Goal: Information Seeking & Learning: Learn about a topic

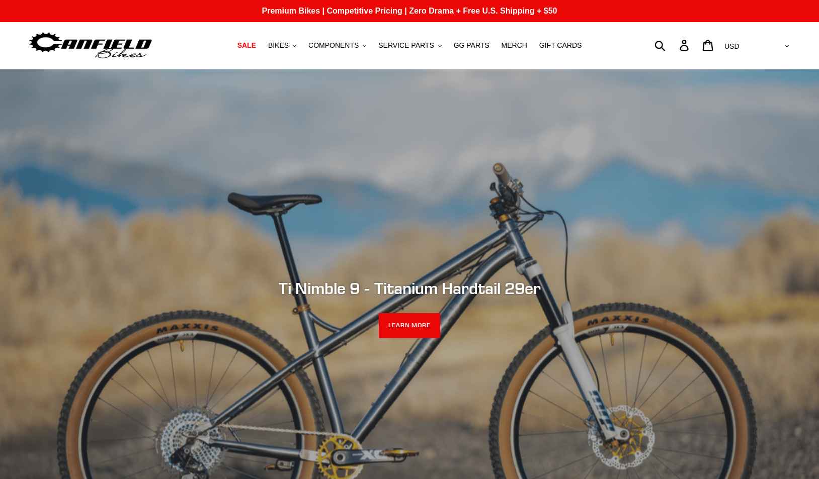
scroll to position [2, 0]
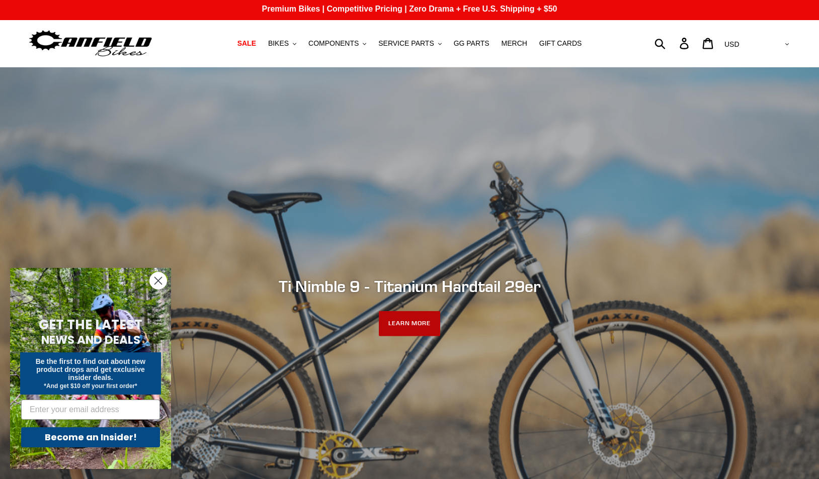
click at [422, 319] on link "LEARN MORE" at bounding box center [410, 323] width 62 height 25
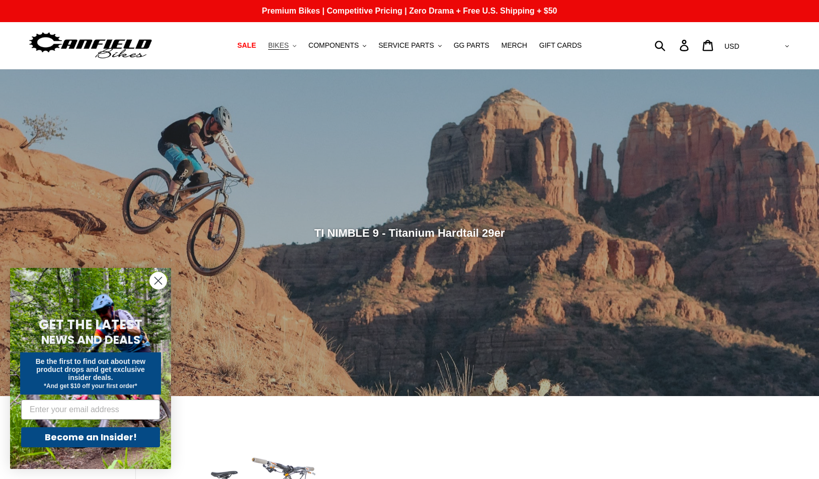
click at [283, 45] on span "BIKES" at bounding box center [278, 45] width 21 height 9
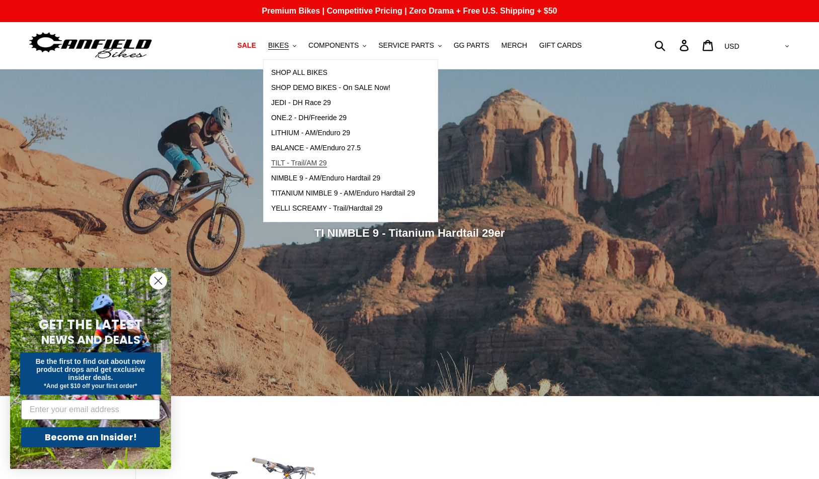
click at [318, 165] on span "TILT - Trail/AM 29" at bounding box center [299, 163] width 56 height 9
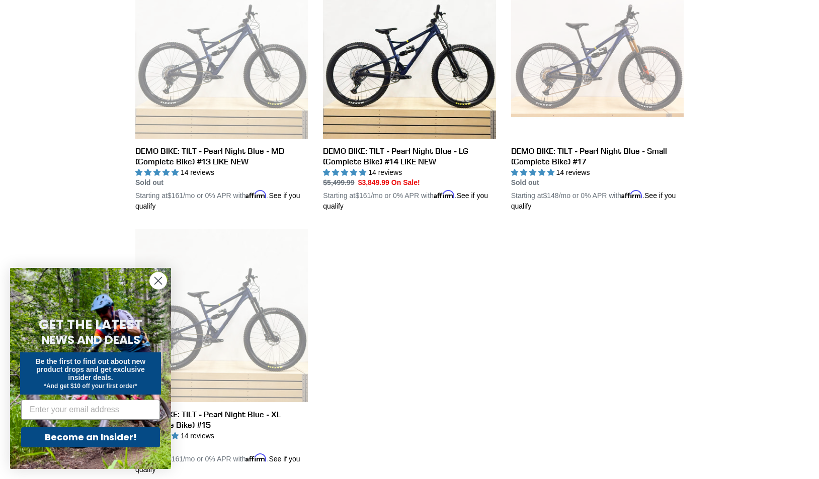
scroll to position [582, 0]
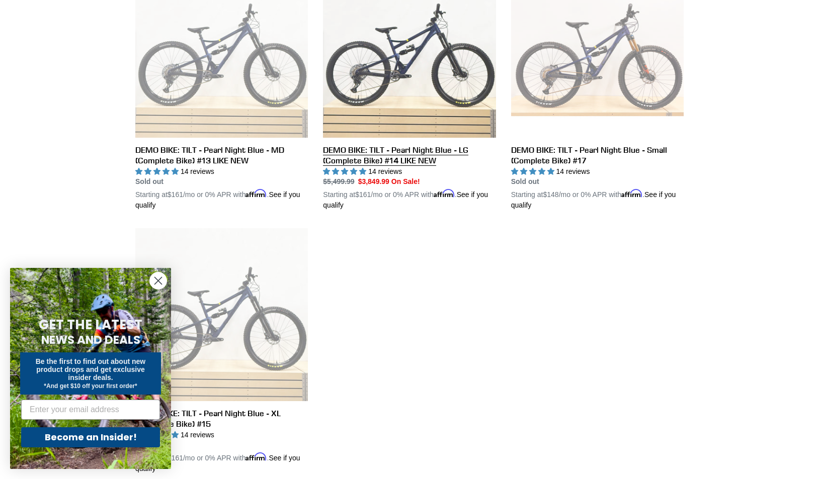
click at [425, 80] on link "DEMO BIKE: TILT - Pearl Night Blue - LG (Complete Bike) #14 LIKE NEW" at bounding box center [409, 88] width 173 height 246
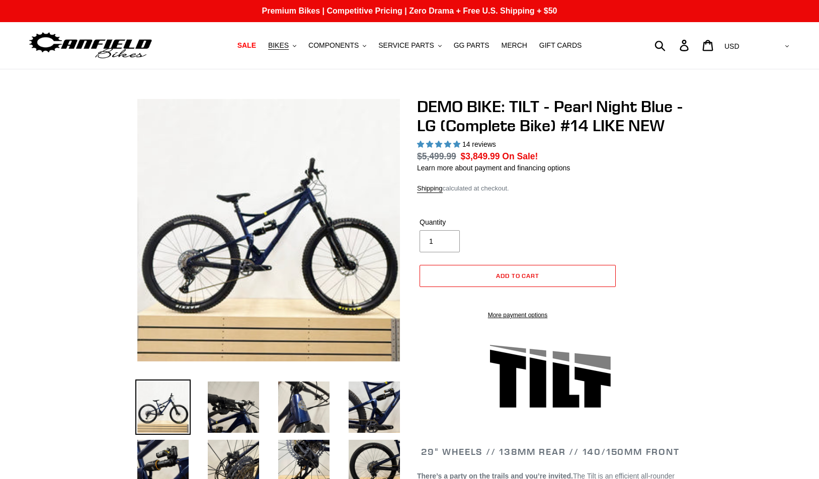
select select "highest-rating"
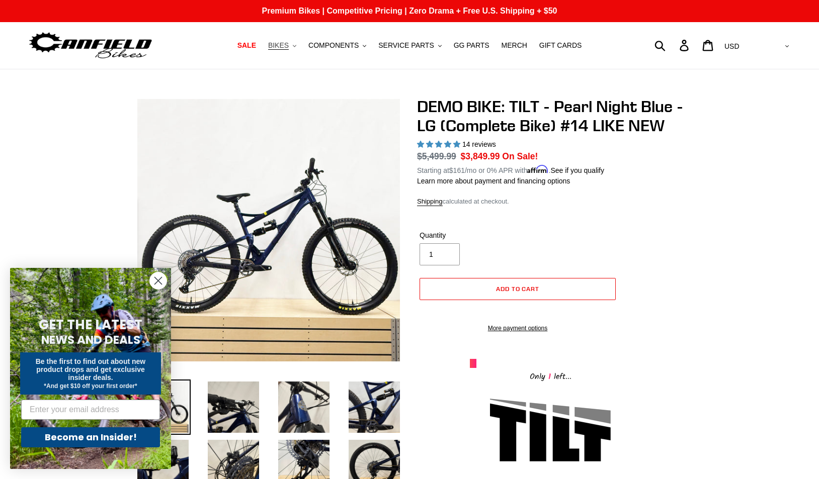
click at [284, 45] on span "BIKES" at bounding box center [278, 45] width 21 height 9
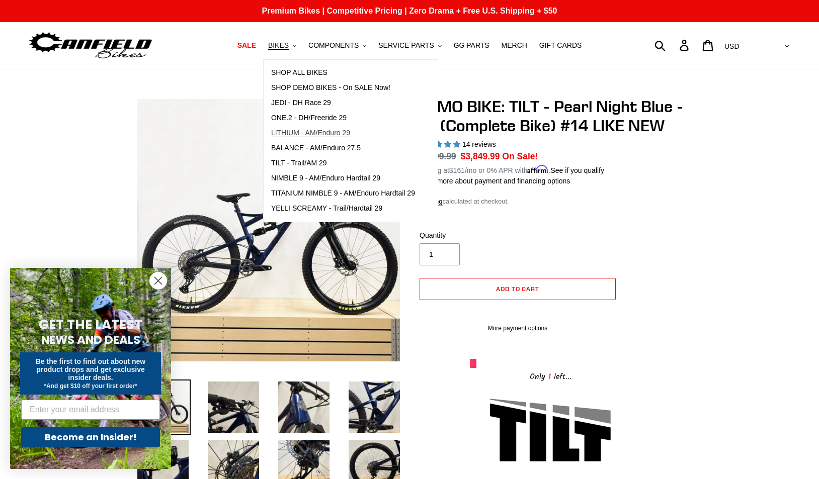
click at [320, 133] on span "LITHIUM - AM/Enduro 29" at bounding box center [310, 133] width 79 height 9
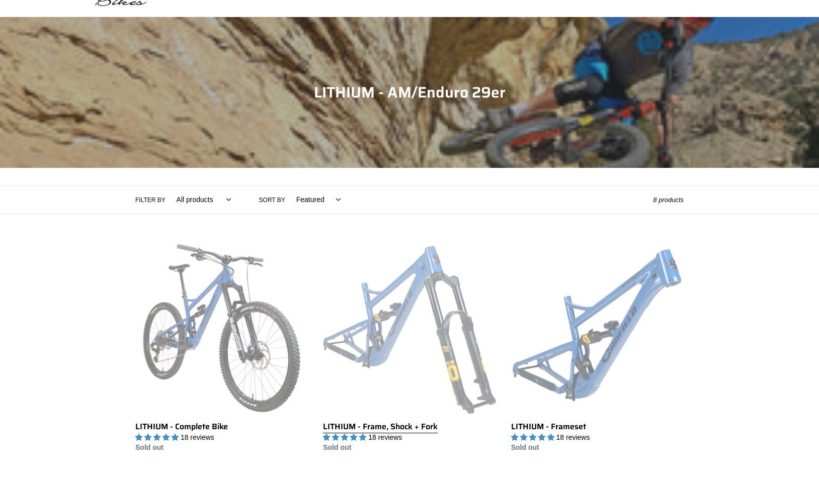
scroll to position [126, 0]
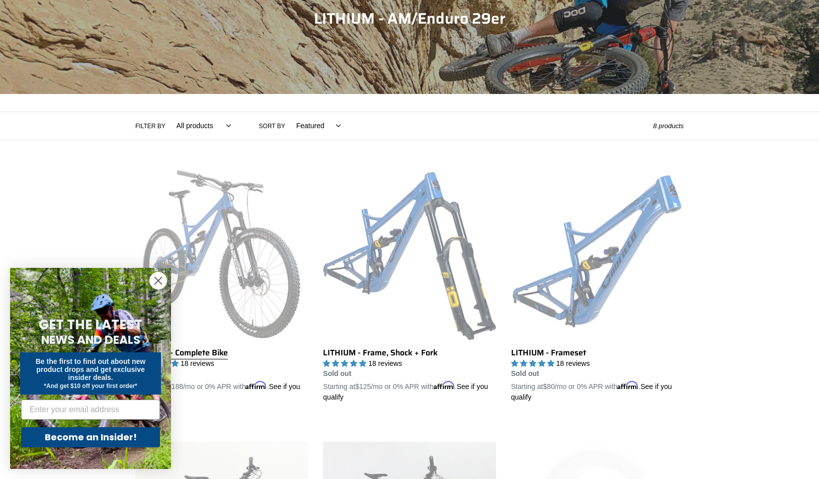
click at [233, 275] on link "LITHIUM - Complete Bike" at bounding box center [221, 285] width 173 height 235
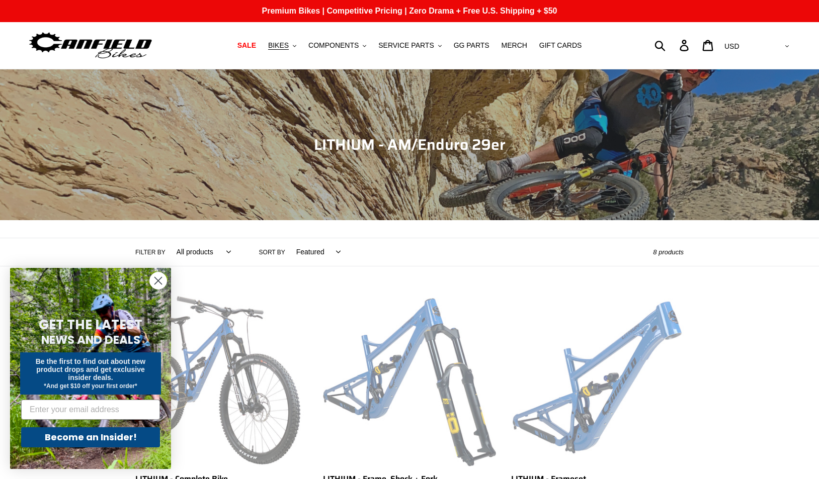
scroll to position [0, 0]
click at [284, 46] on span "BIKES" at bounding box center [278, 45] width 21 height 9
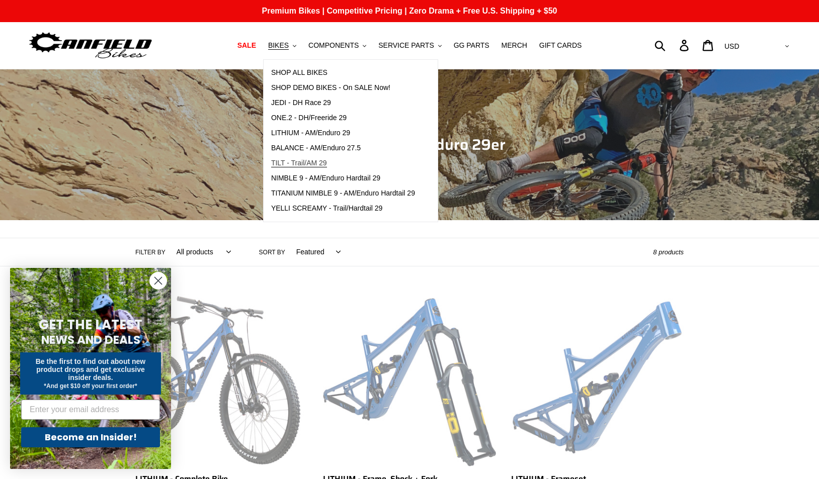
click at [318, 164] on span "TILT - Trail/AM 29" at bounding box center [299, 163] width 56 height 9
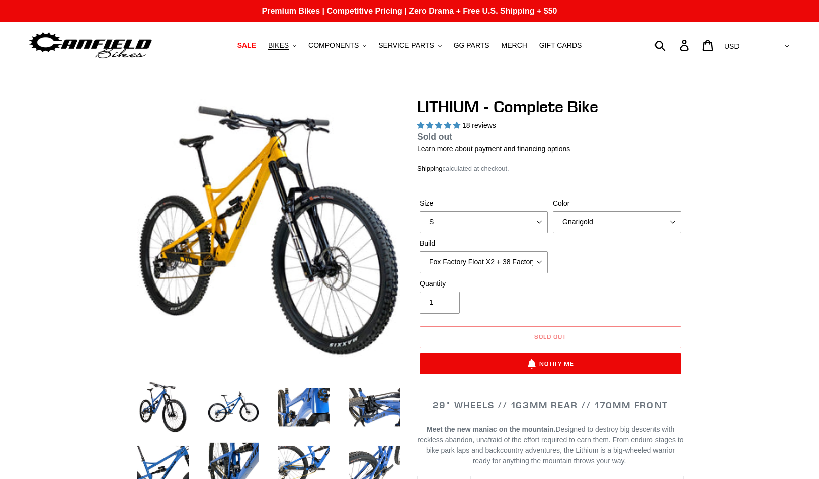
select select "highest-rating"
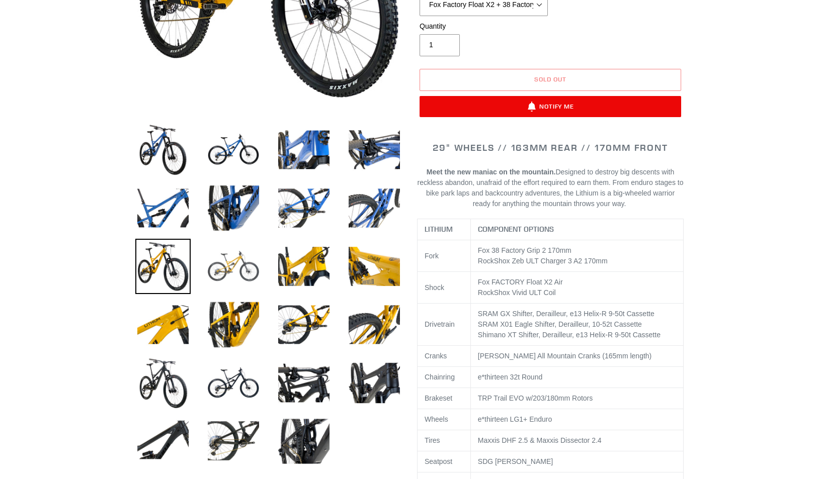
scroll to position [274, 0]
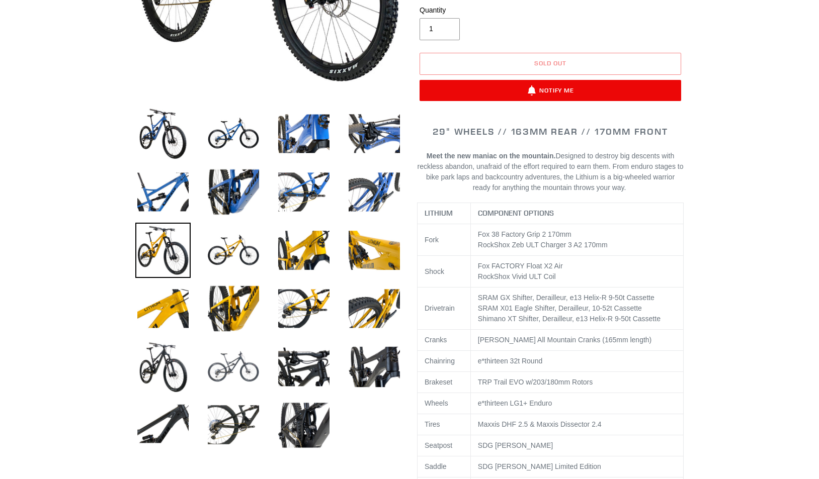
click at [240, 375] on img at bounding box center [233, 366] width 55 height 55
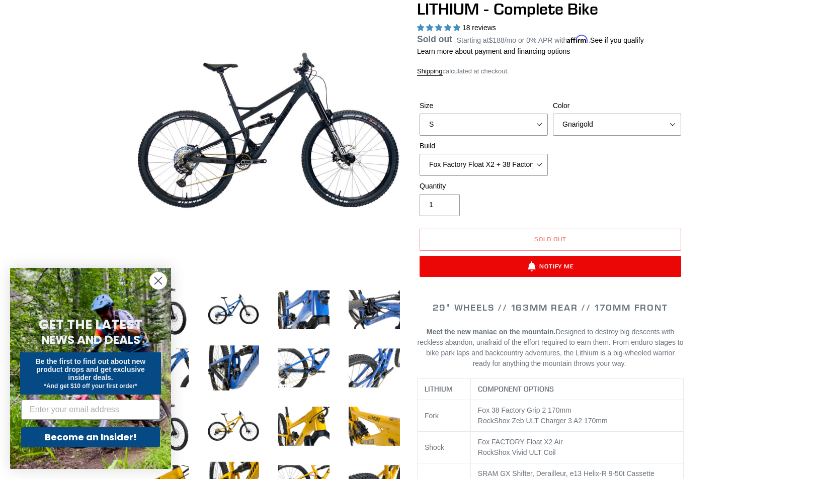
scroll to position [97, 0]
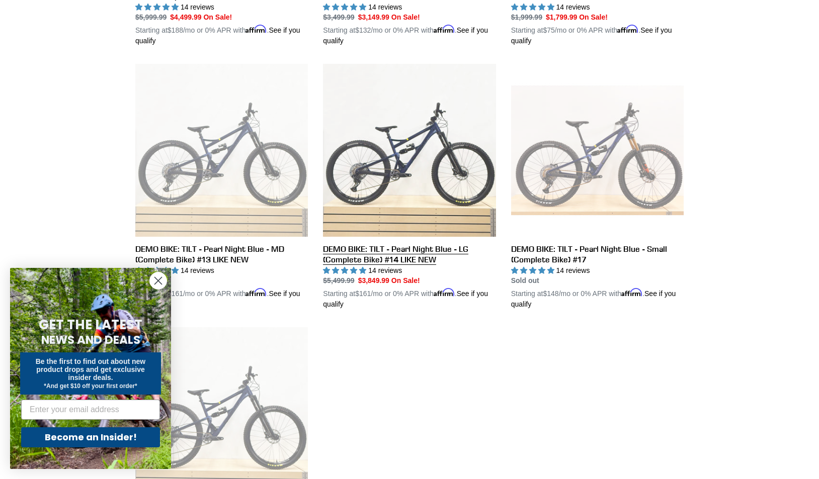
scroll to position [484, 0]
click at [415, 157] on link "DEMO BIKE: TILT - Pearl Night Blue - LG (Complete Bike) #14 LIKE NEW" at bounding box center [409, 186] width 173 height 246
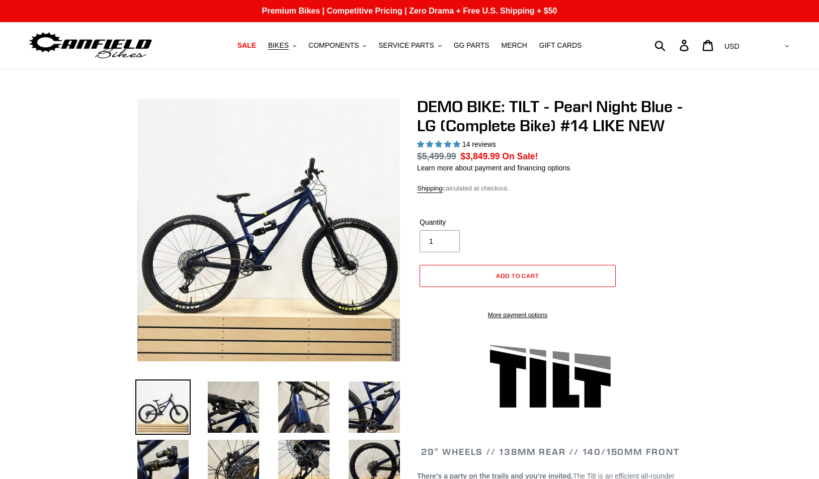
select select "highest-rating"
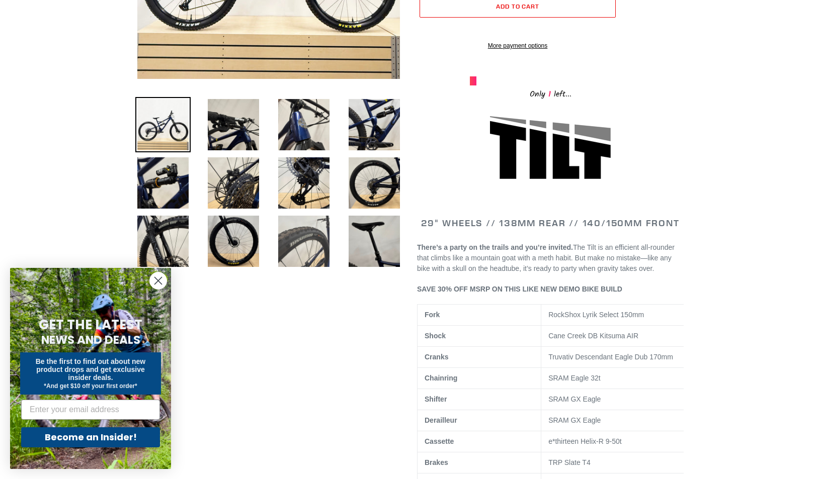
scroll to position [283, 0]
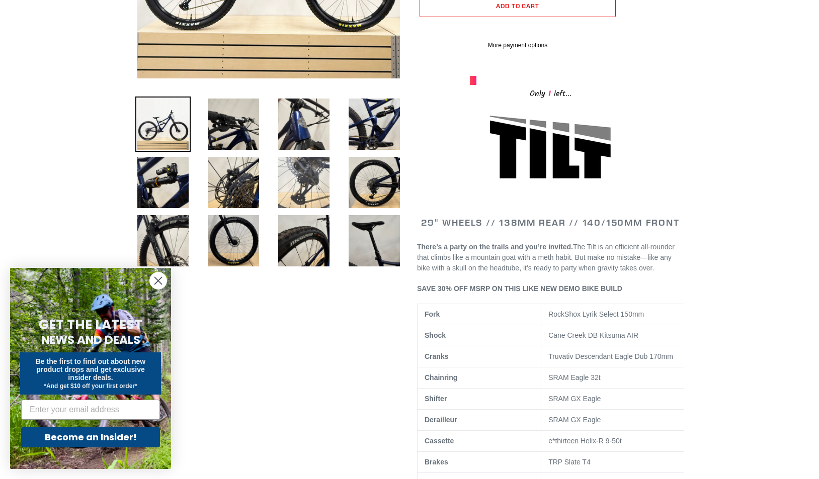
click at [318, 189] on img at bounding box center [303, 182] width 55 height 55
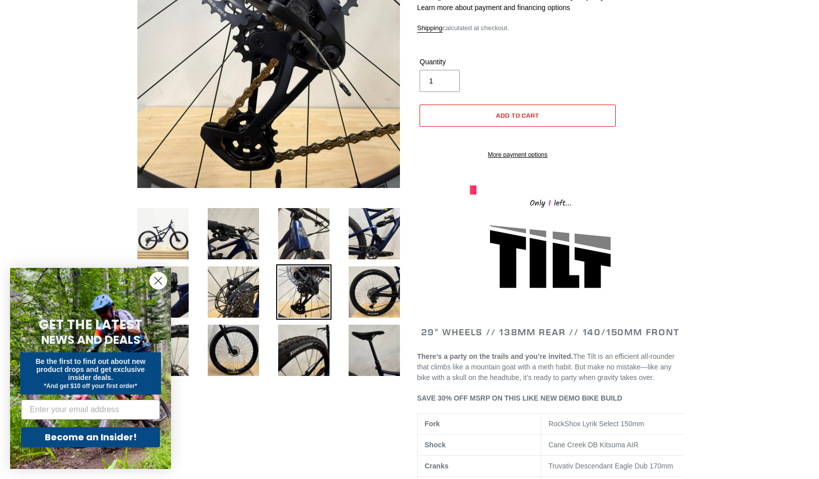
scroll to position [170, 0]
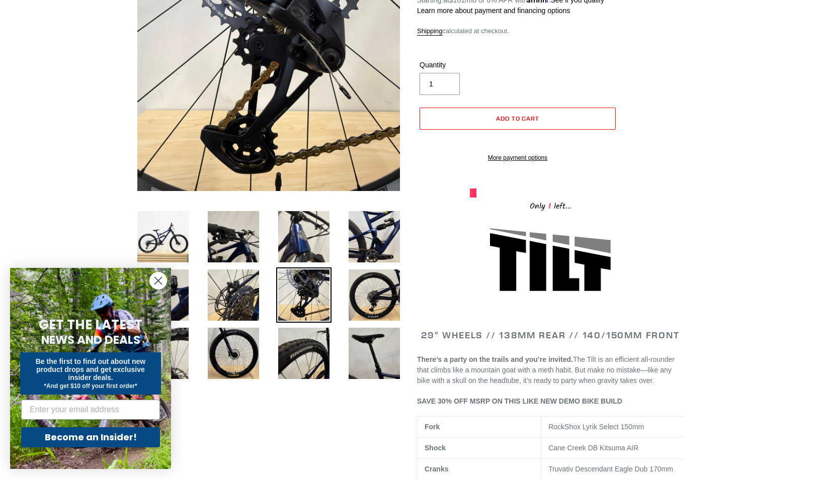
click at [153, 284] on circle "Close dialog" at bounding box center [158, 281] width 17 height 17
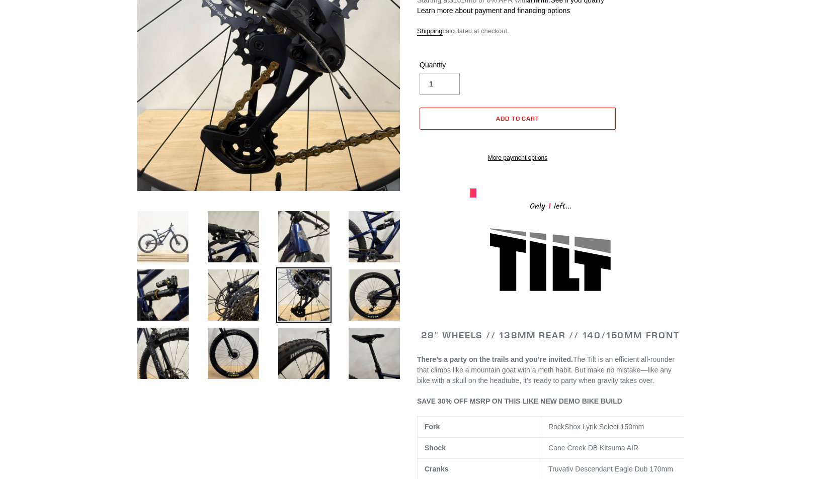
click at [154, 240] on img at bounding box center [162, 236] width 55 height 55
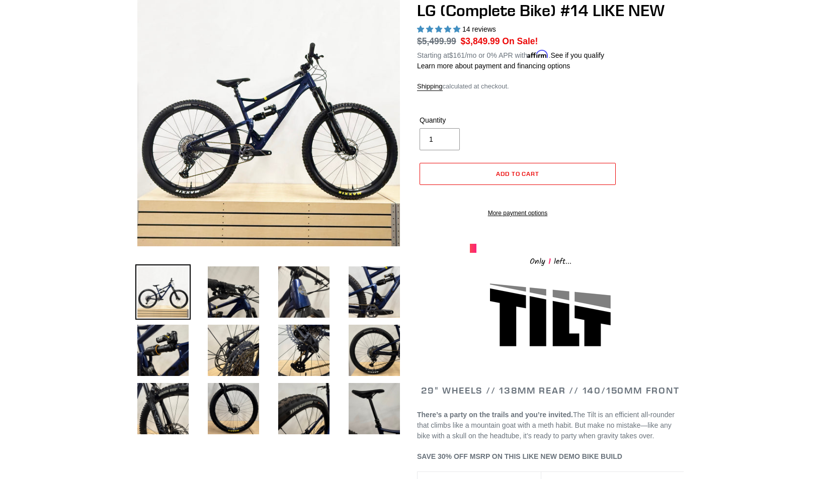
scroll to position [113, 0]
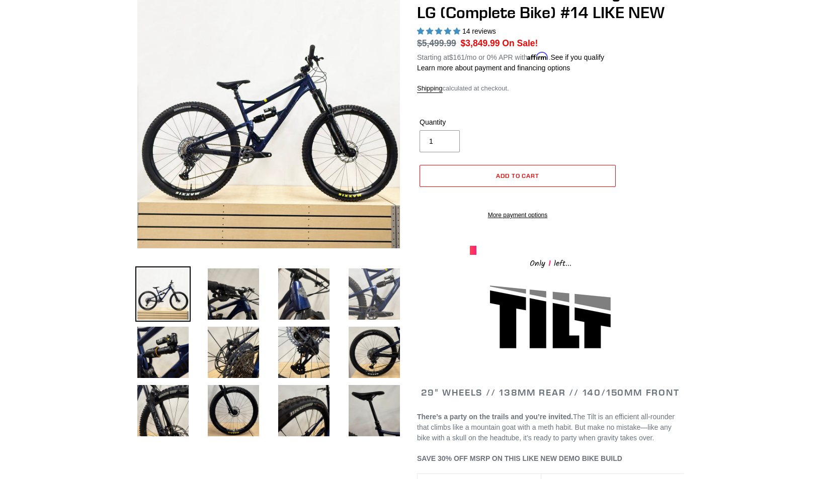
click at [379, 303] on img at bounding box center [374, 294] width 55 height 55
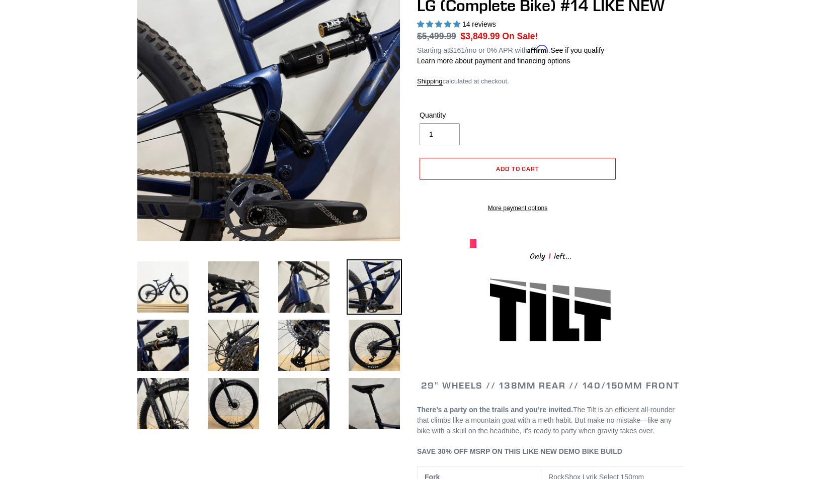
scroll to position [121, 0]
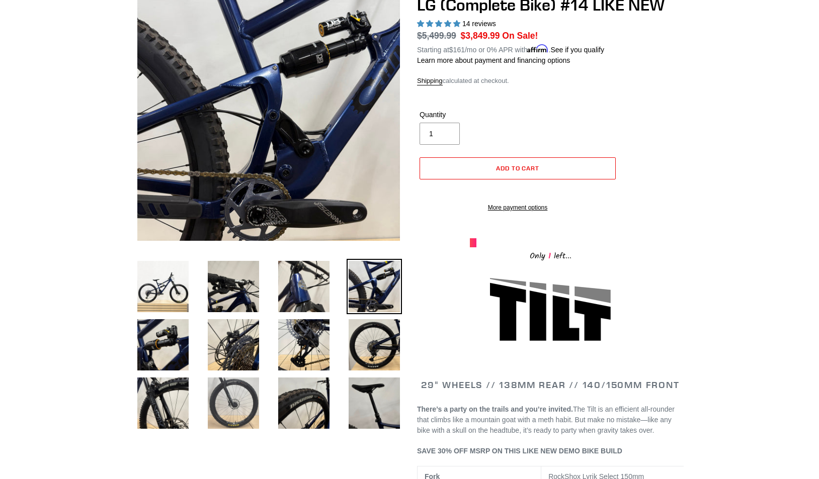
click at [240, 404] on img at bounding box center [233, 403] width 55 height 55
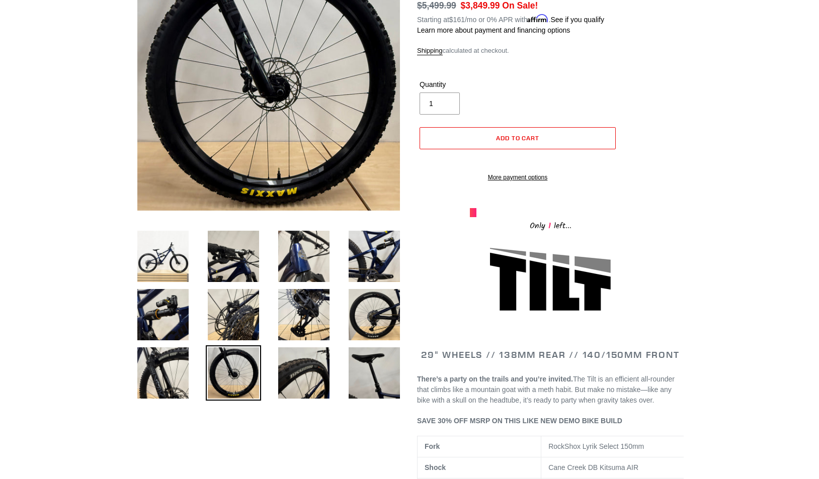
scroll to position [151, 0]
click at [162, 257] on img at bounding box center [162, 255] width 55 height 55
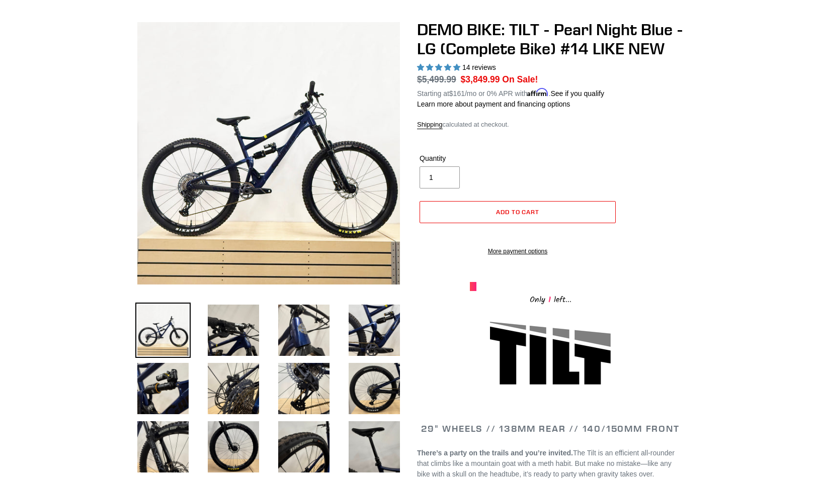
scroll to position [75, 0]
